Goal: Task Accomplishment & Management: Manage account settings

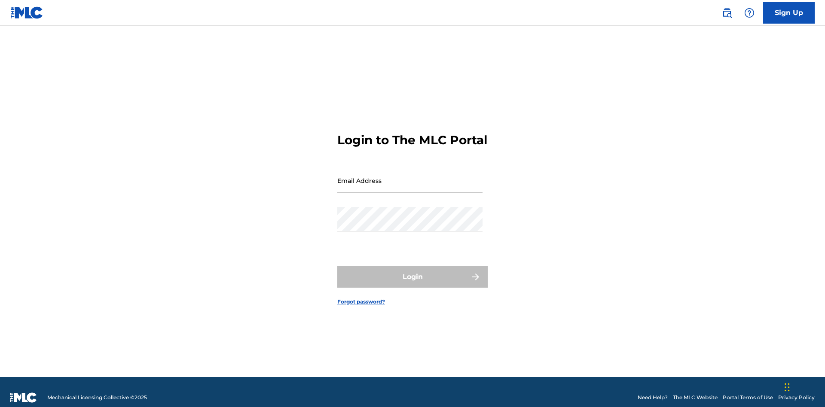
scroll to position [11, 0]
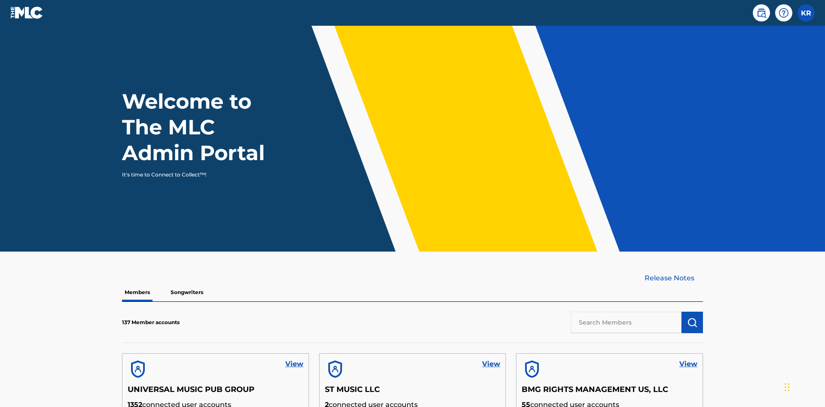
click at [626, 312] on input "text" at bounding box center [626, 322] width 111 height 21
click at [692, 318] on img "submit" at bounding box center [692, 323] width 10 height 10
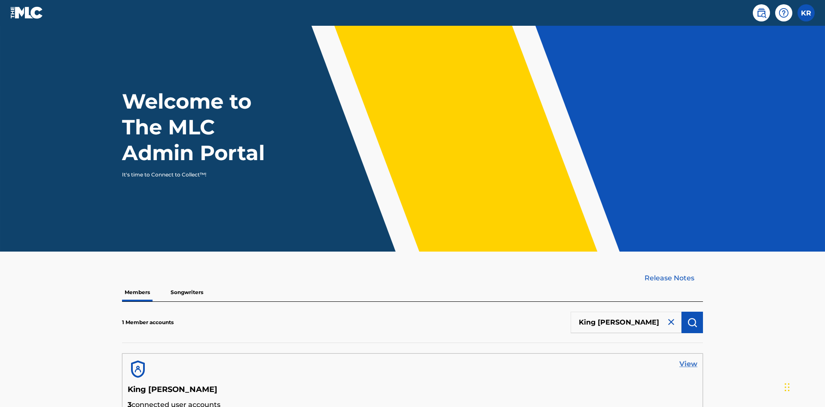
click at [689, 359] on link "View" at bounding box center [689, 364] width 18 height 10
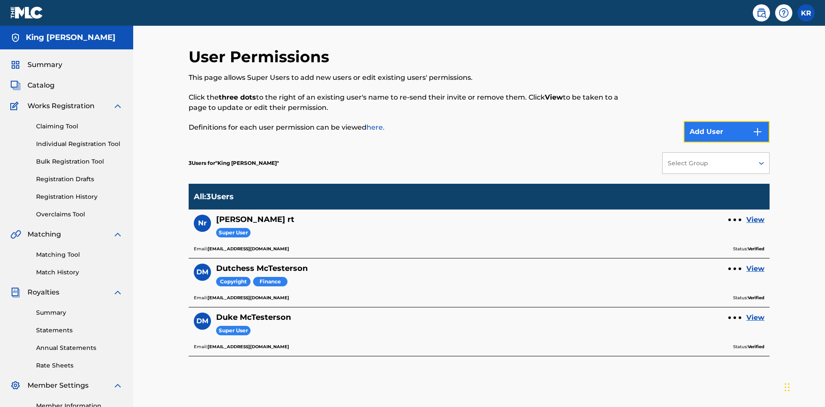
click at [727, 121] on button "Add User" at bounding box center [727, 131] width 86 height 21
